Goal: Information Seeking & Learning: Learn about a topic

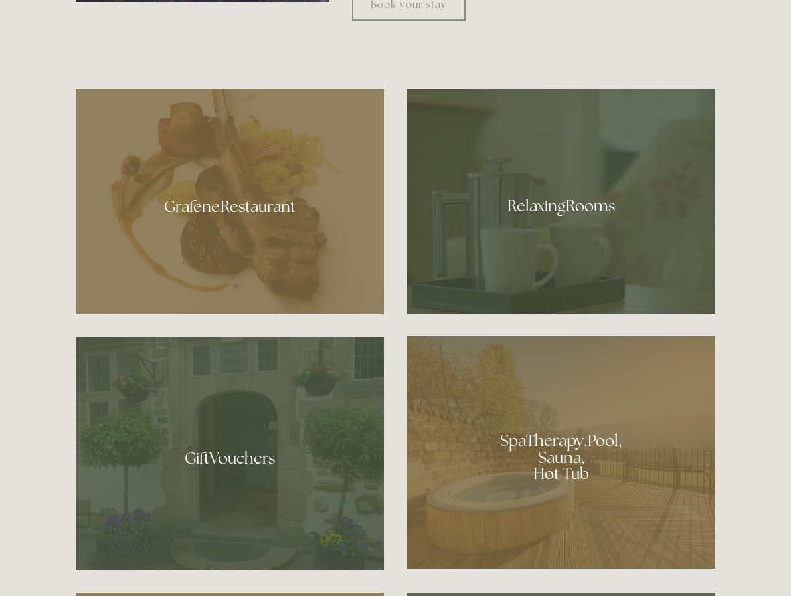
scroll to position [825, 0]
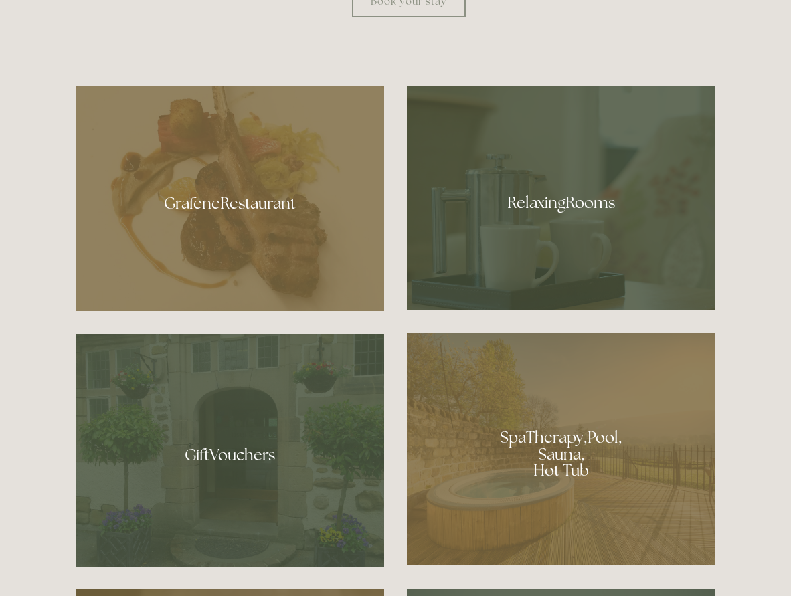
click at [546, 219] on div at bounding box center [561, 198] width 308 height 225
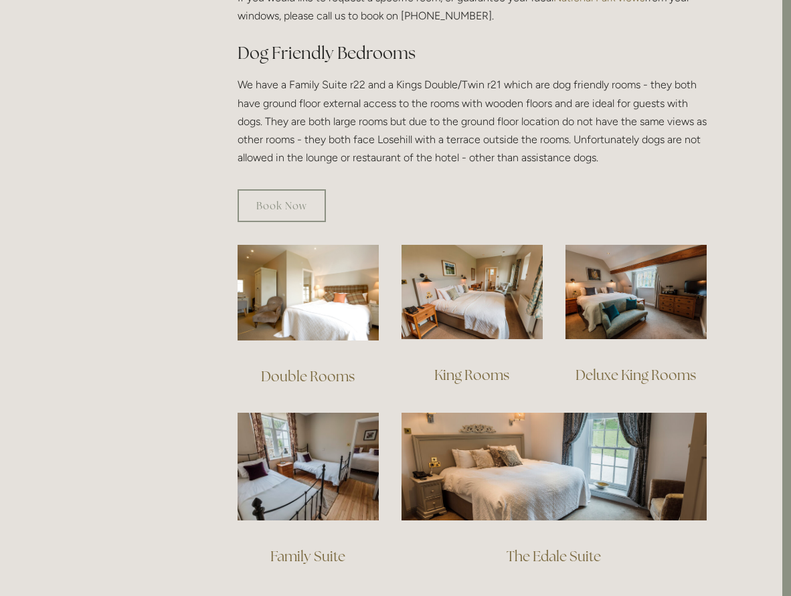
scroll to position [738, 8]
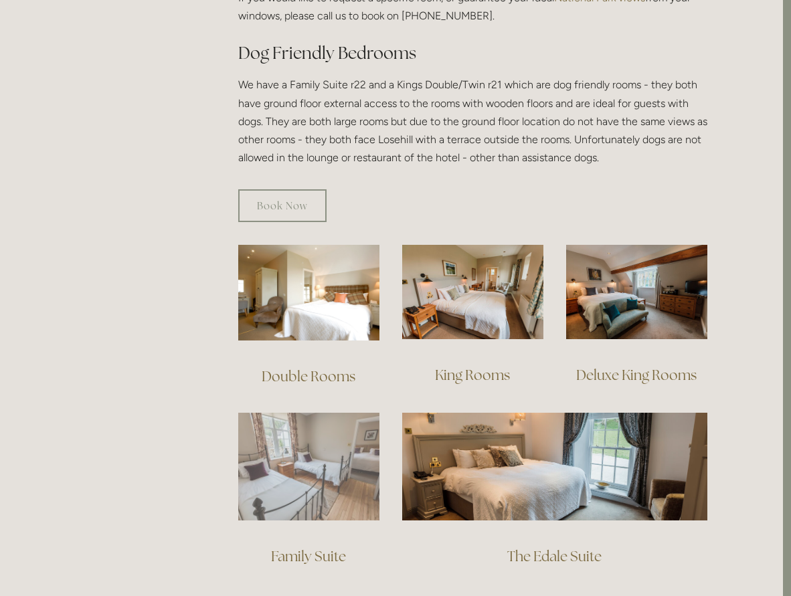
click at [304, 460] on img at bounding box center [308, 467] width 141 height 108
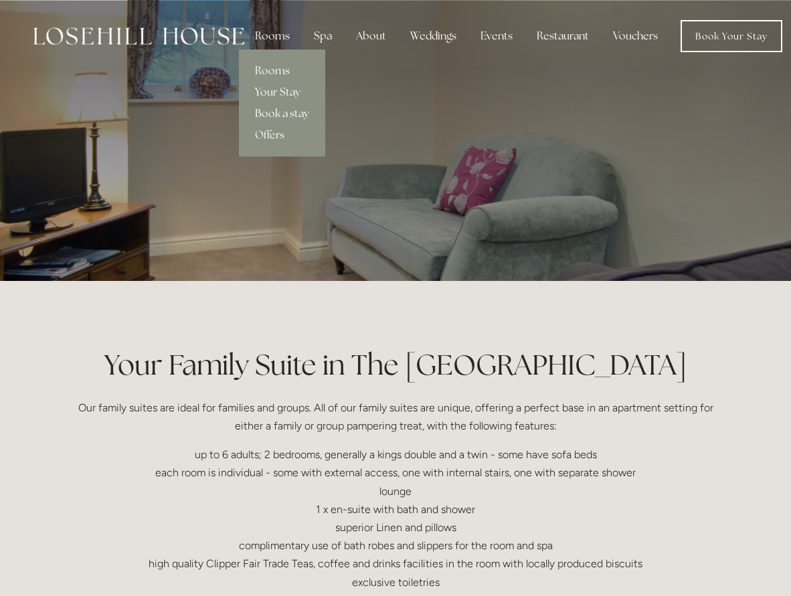
click at [269, 68] on link "Rooms" at bounding box center [282, 70] width 86 height 21
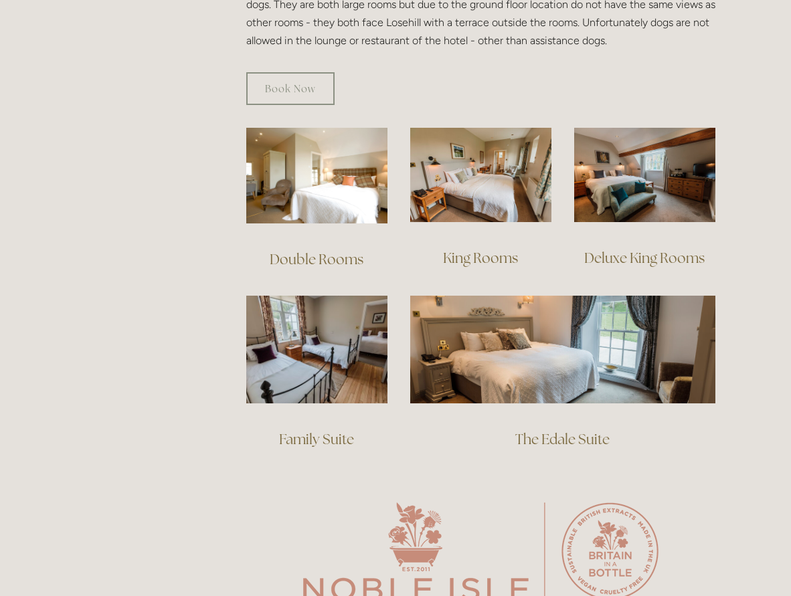
scroll to position [853, 0]
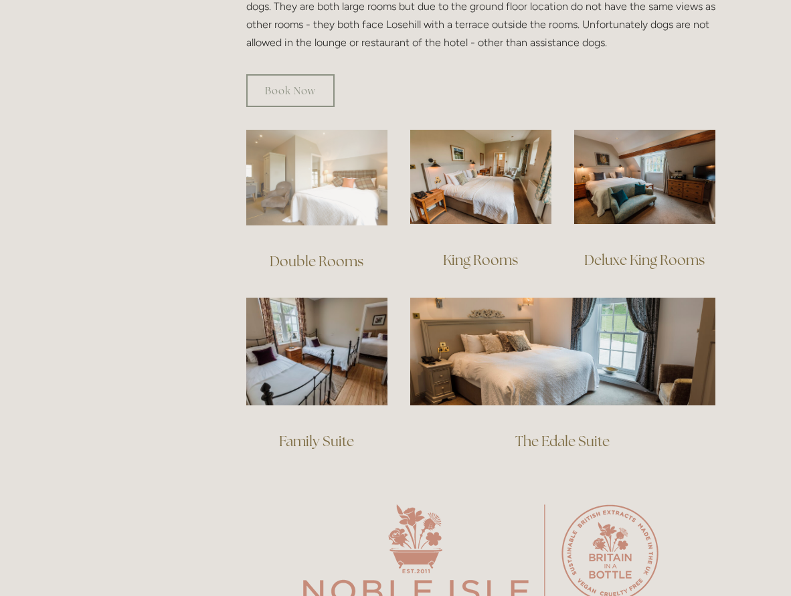
click at [311, 183] on img at bounding box center [316, 178] width 141 height 96
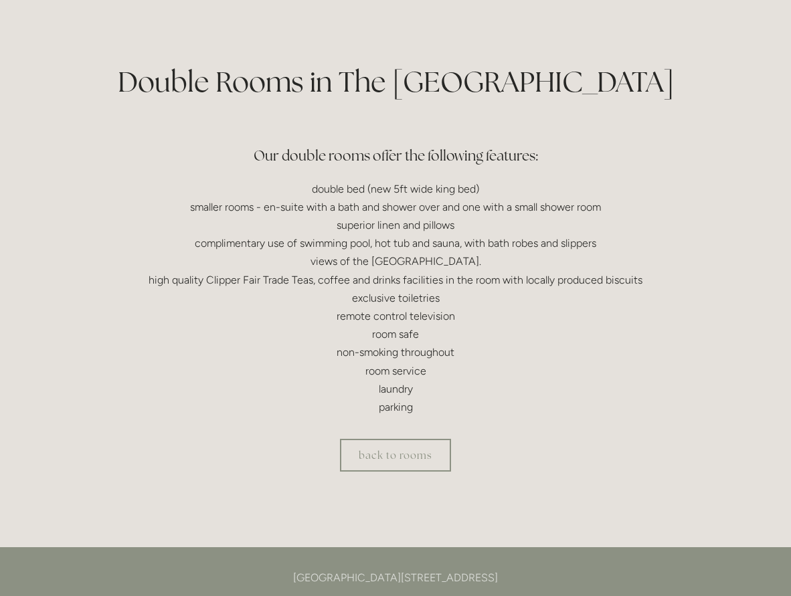
scroll to position [306, 1]
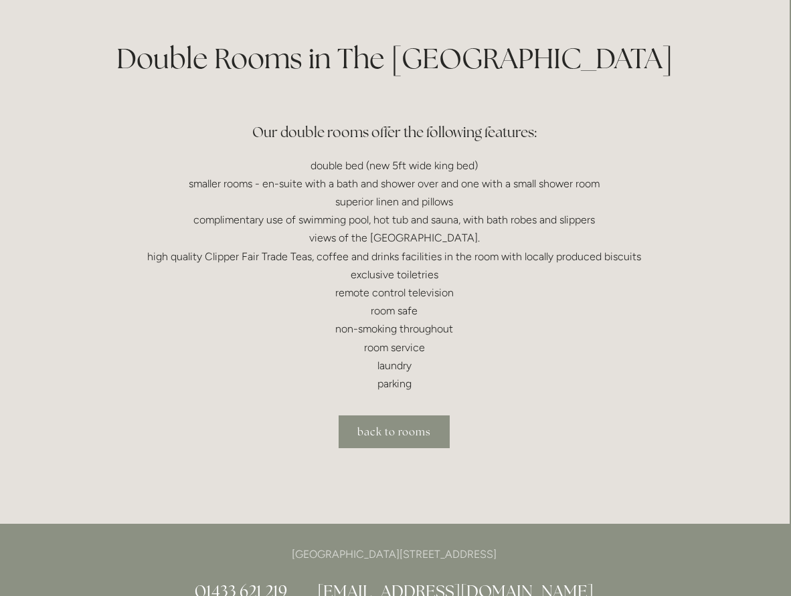
click at [383, 421] on link "back to rooms" at bounding box center [393, 431] width 111 height 33
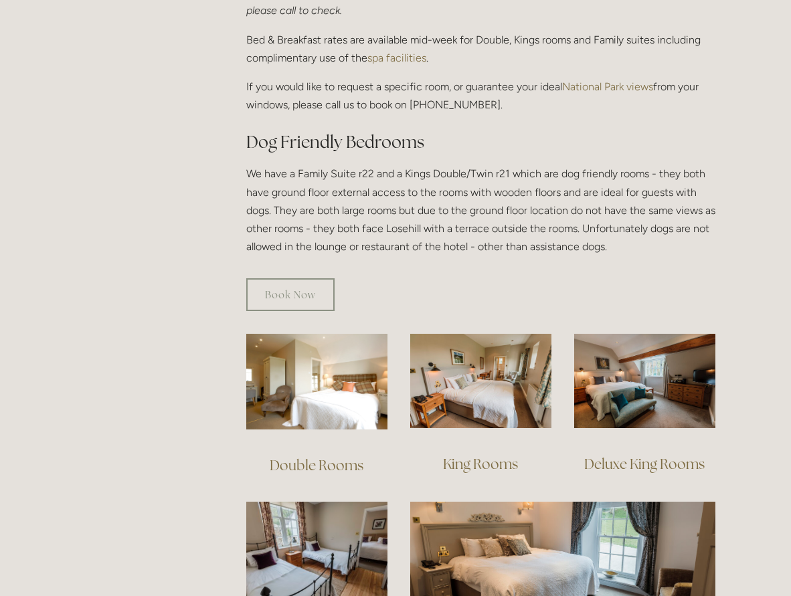
scroll to position [648, 0]
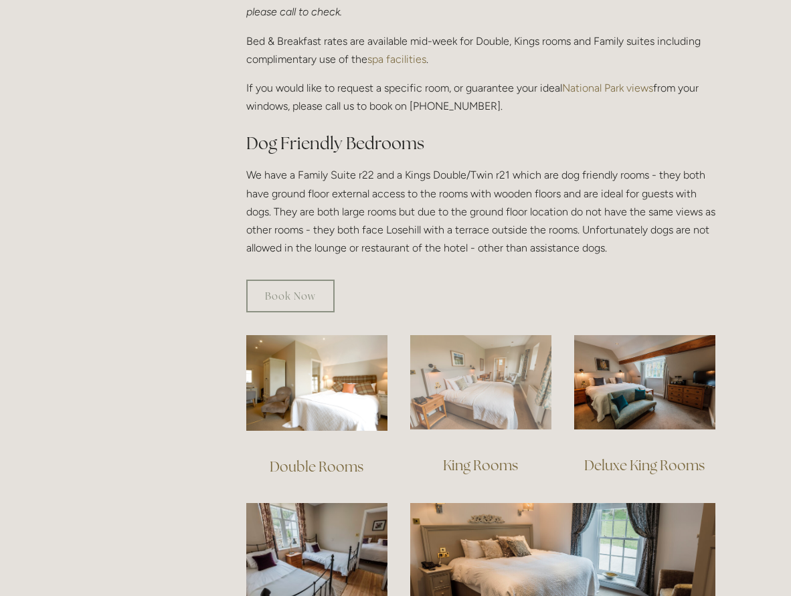
click at [473, 368] on img at bounding box center [480, 382] width 141 height 94
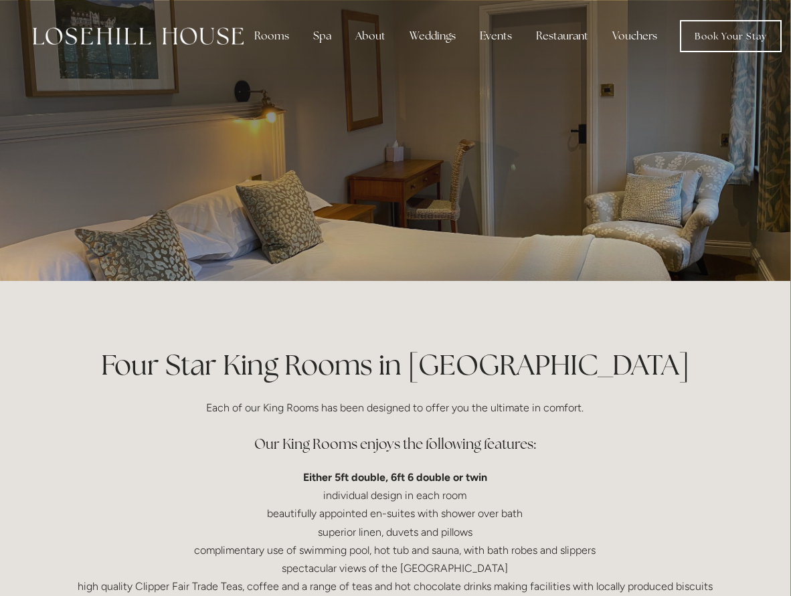
scroll to position [0, 1]
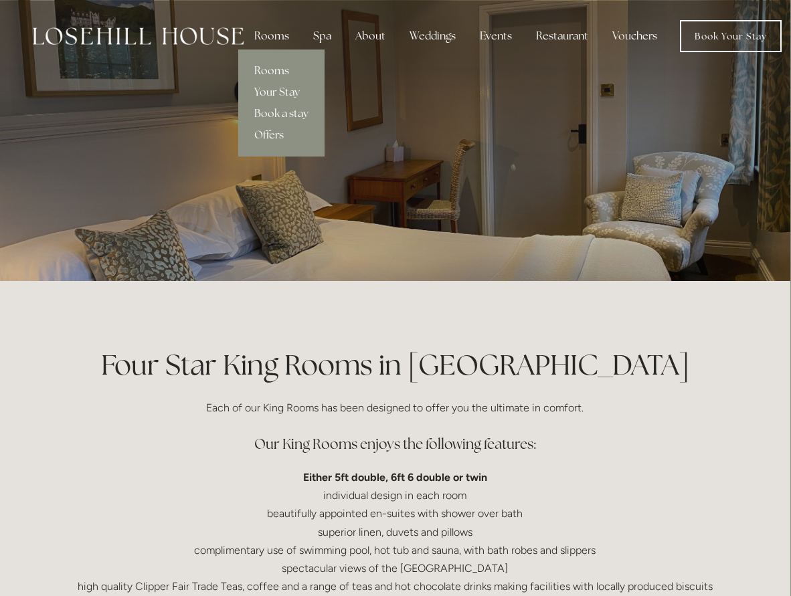
click at [266, 70] on link "Rooms" at bounding box center [281, 70] width 86 height 21
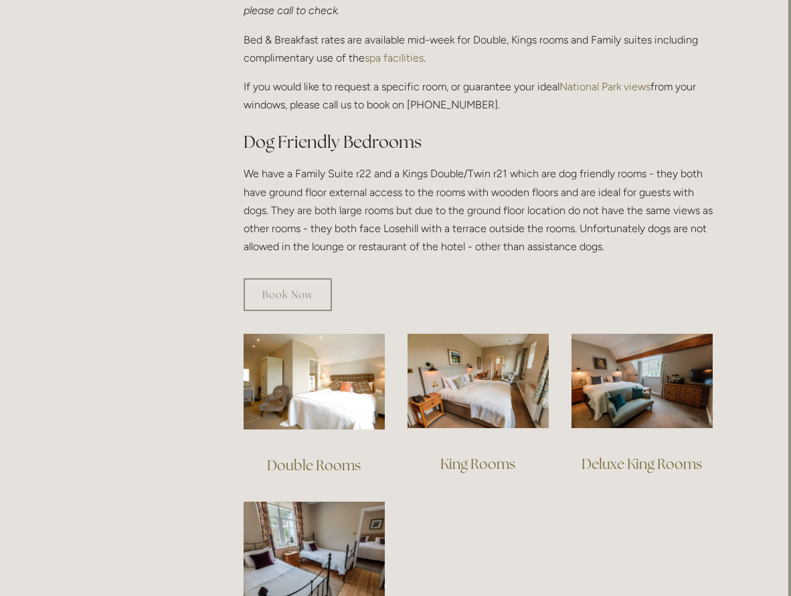
scroll to position [652, 3]
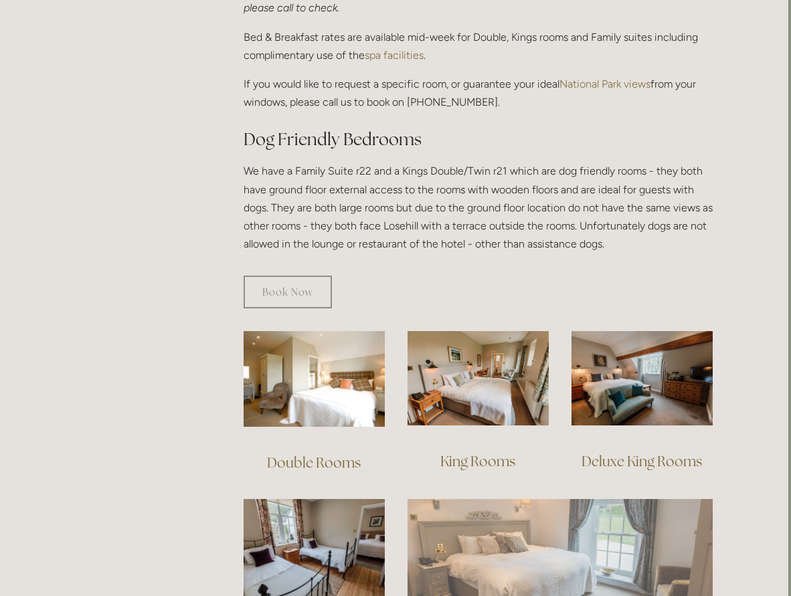
click at [524, 536] on img at bounding box center [559, 552] width 305 height 107
